Goal: Information Seeking & Learning: Learn about a topic

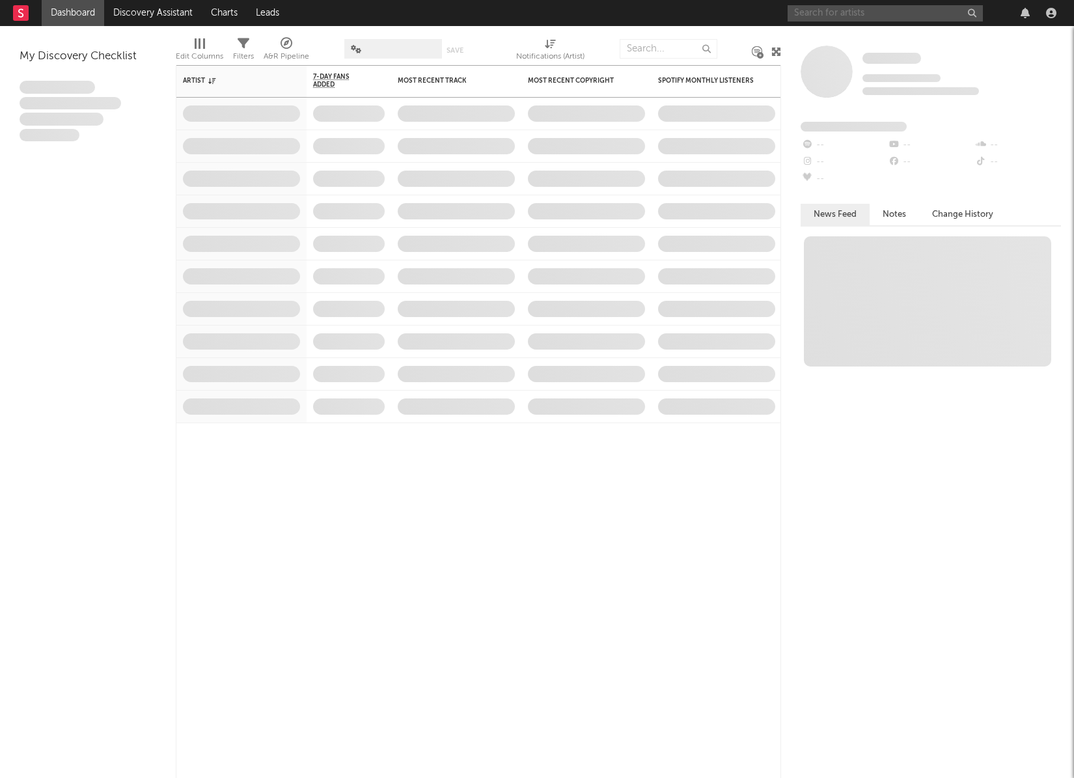
click at [856, 14] on input "text" at bounding box center [885, 13] width 195 height 16
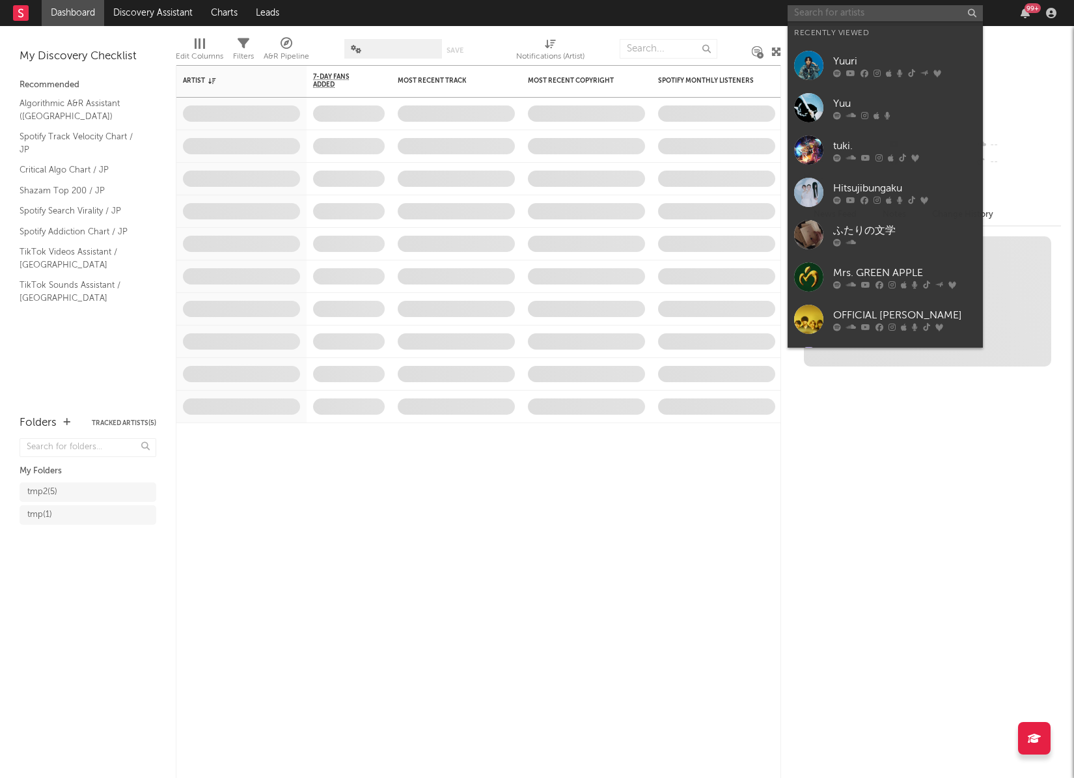
type input "h"
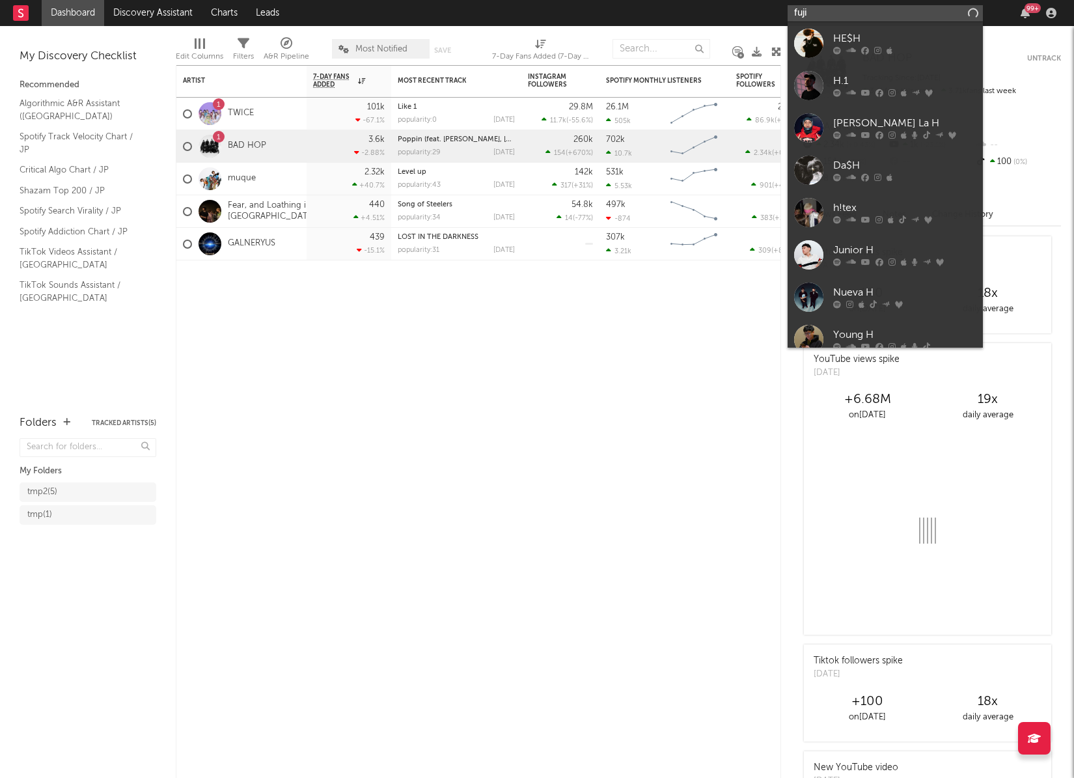
type input "fujii"
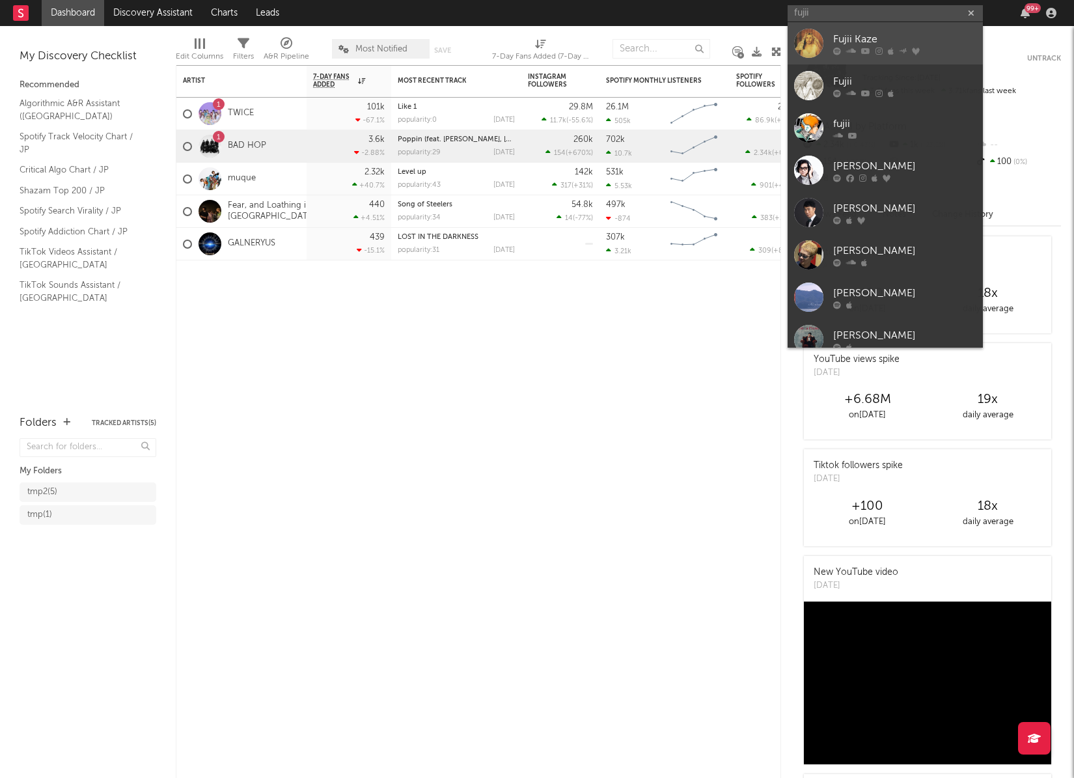
click at [854, 33] on div "Fujii Kaze" at bounding box center [904, 39] width 143 height 16
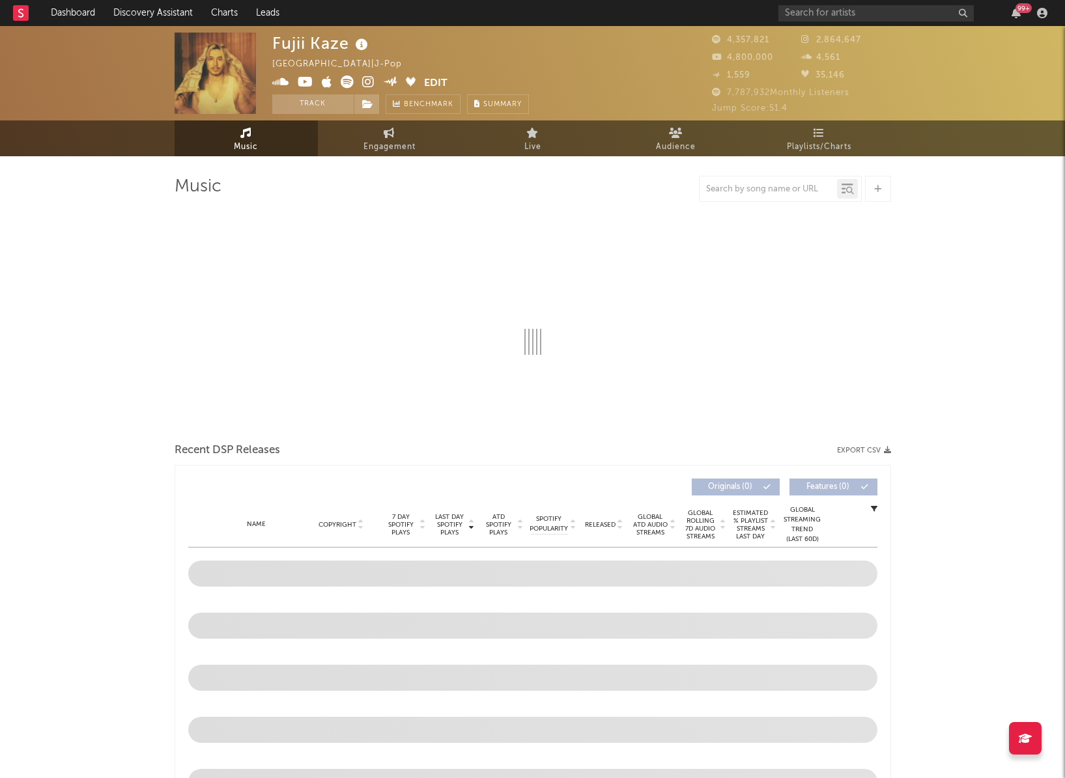
select select "6m"
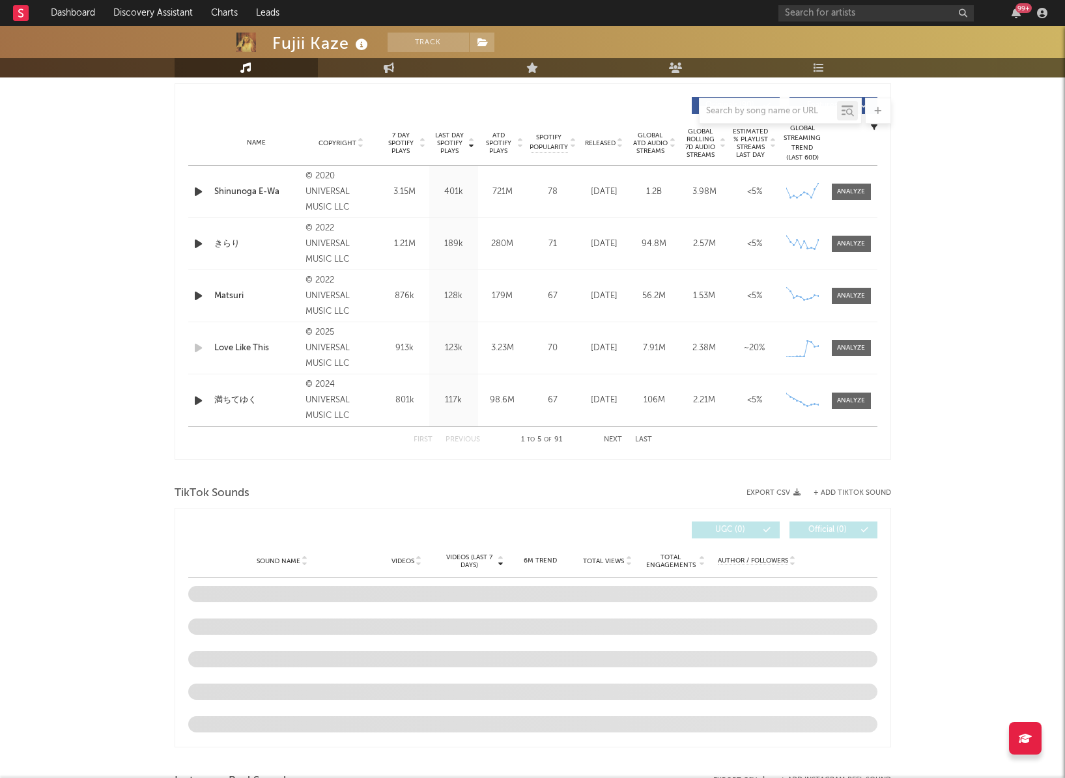
scroll to position [456, 0]
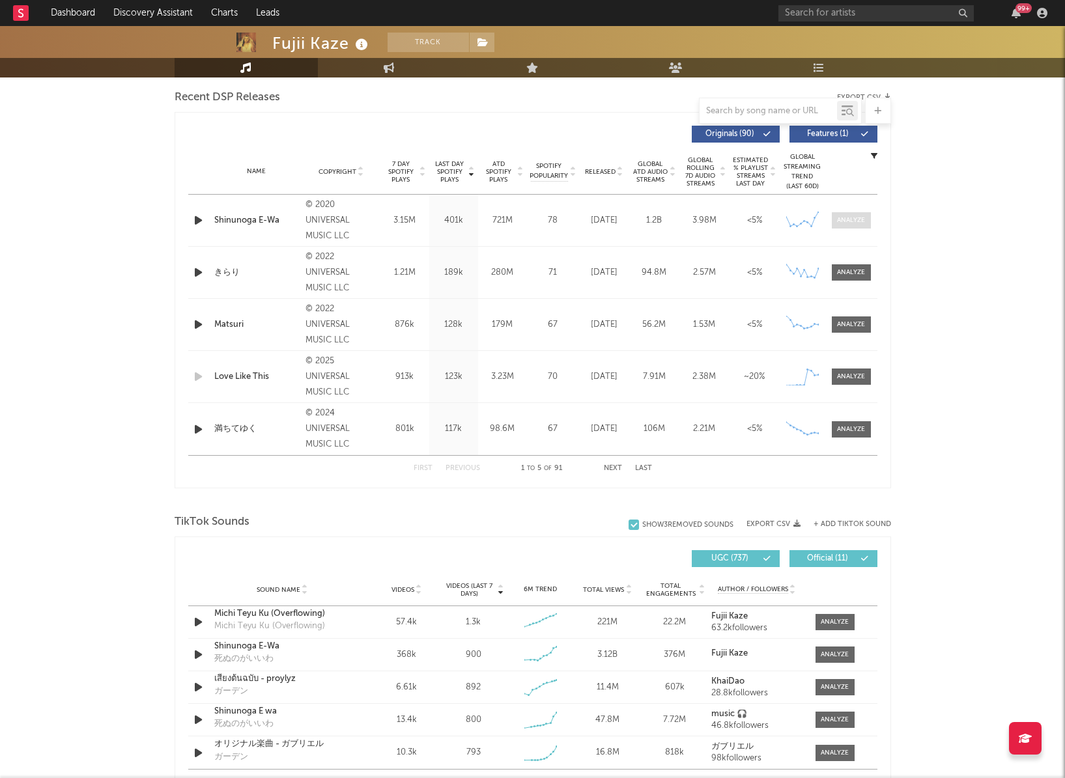
click at [856, 214] on span at bounding box center [851, 220] width 39 height 16
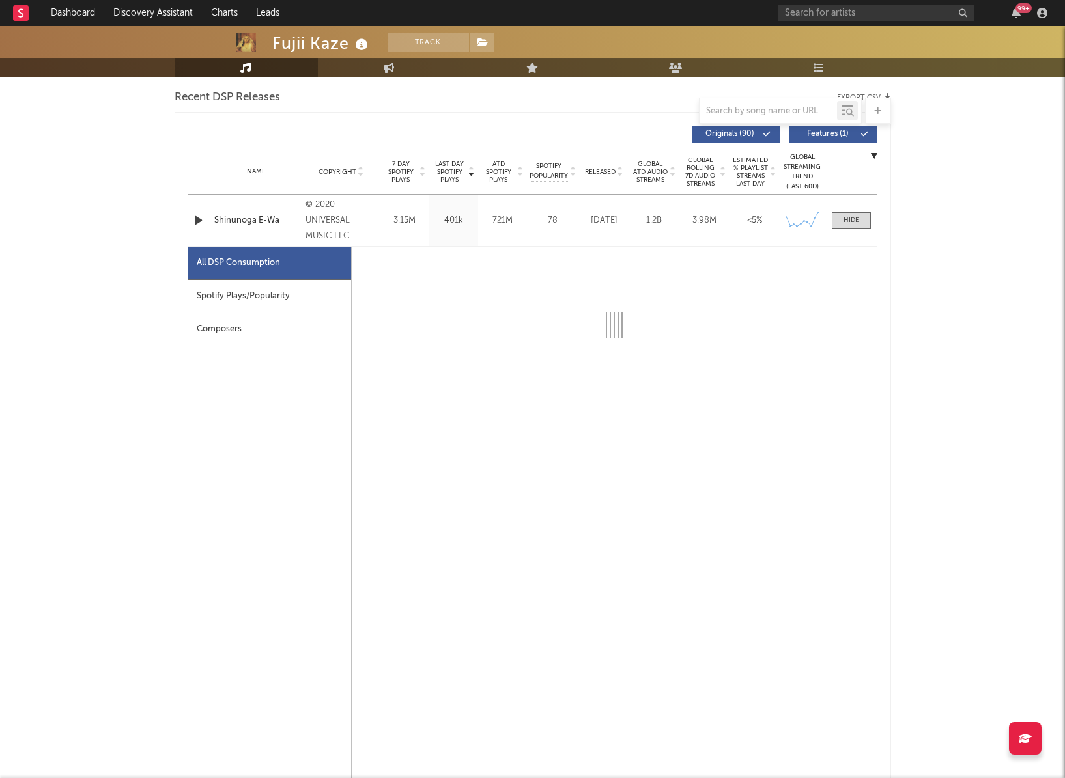
select select "6m"
